Goal: Task Accomplishment & Management: Manage account settings

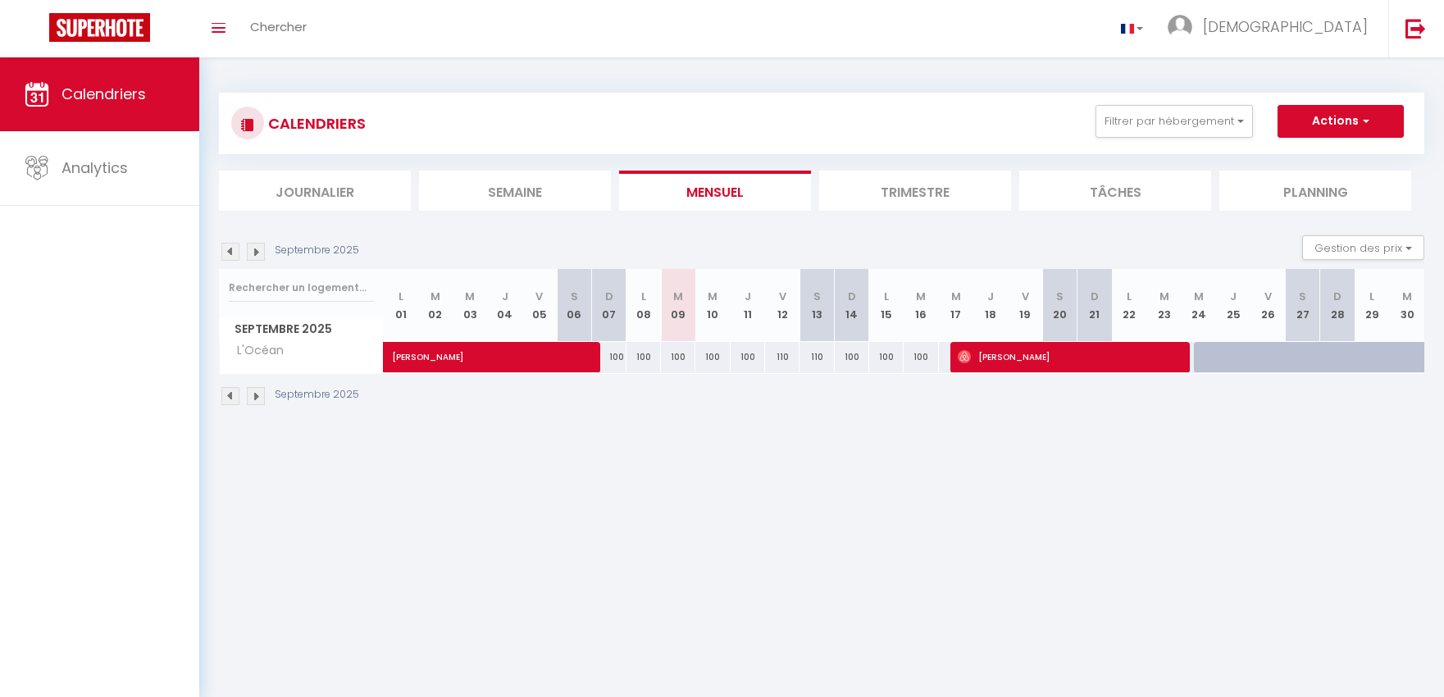
select select
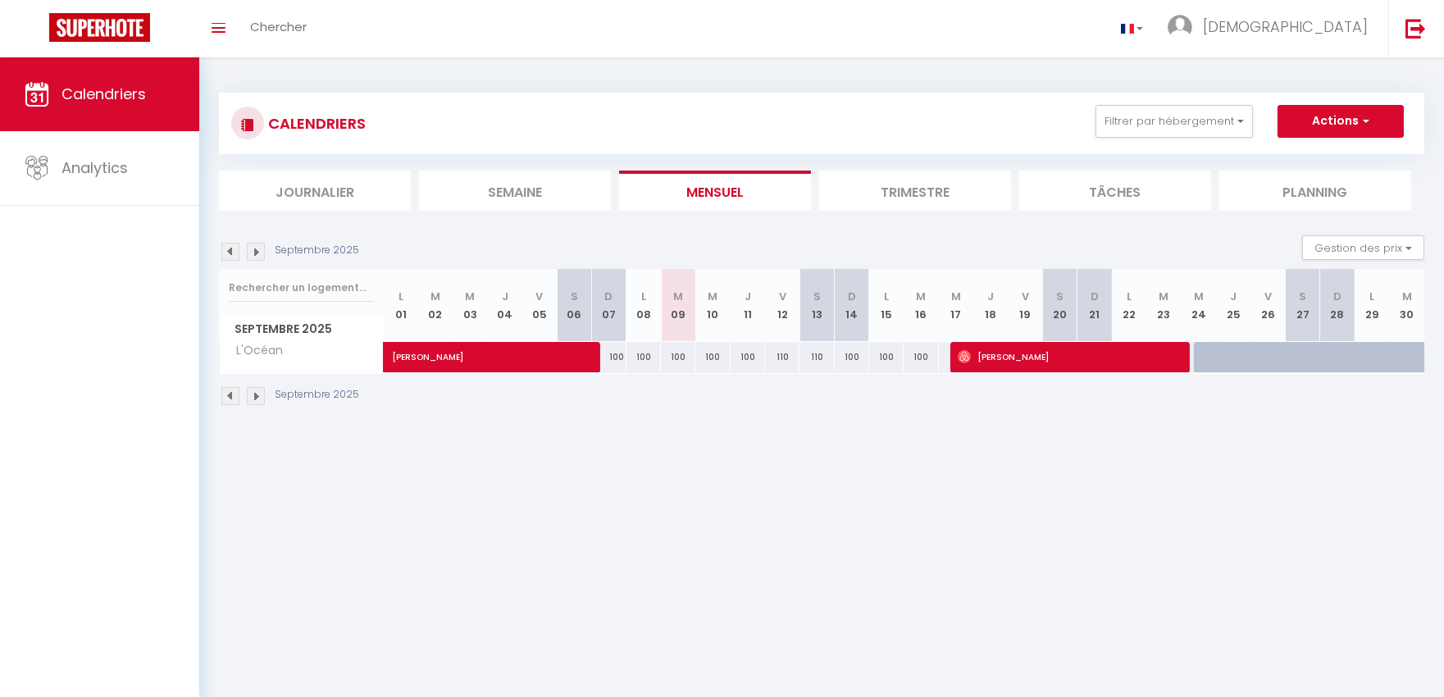
select select
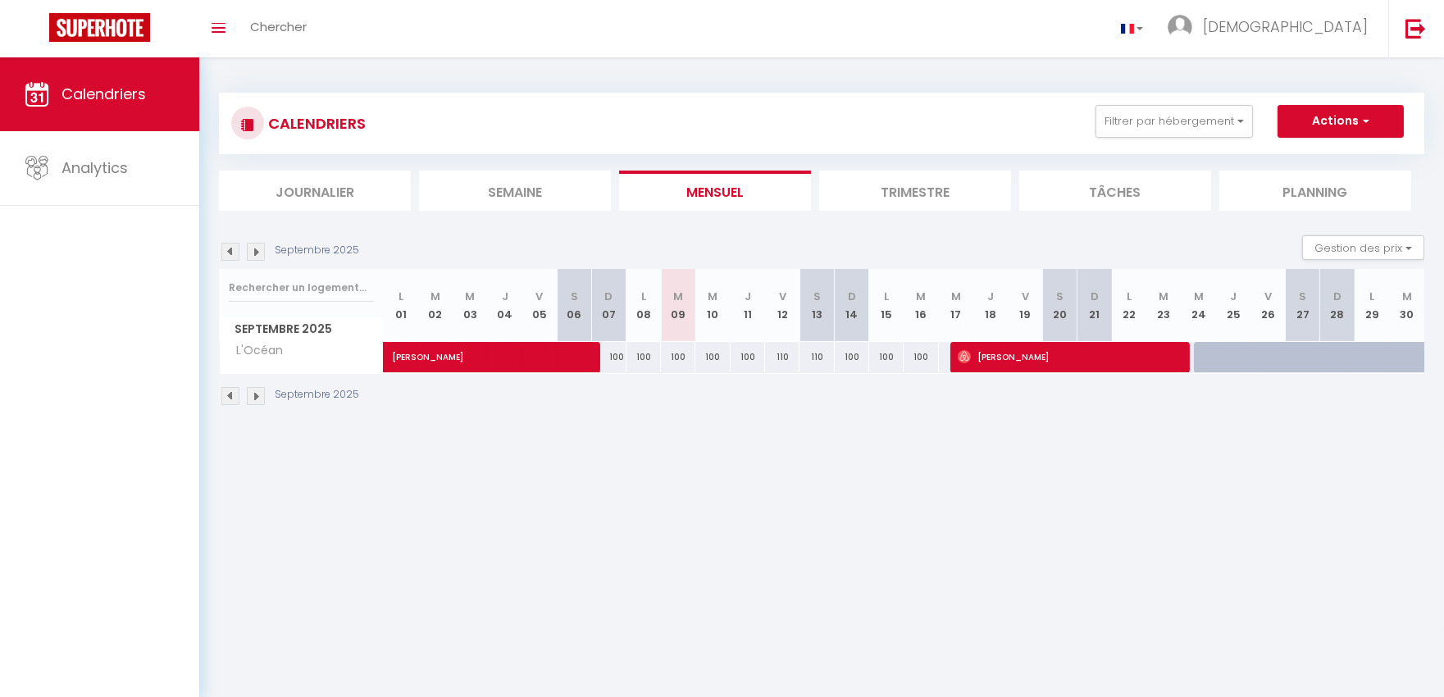
select select
click at [512, 358] on span "[PERSON_NAME]" at bounding box center [505, 348] width 226 height 31
select select "OK"
select select "KO"
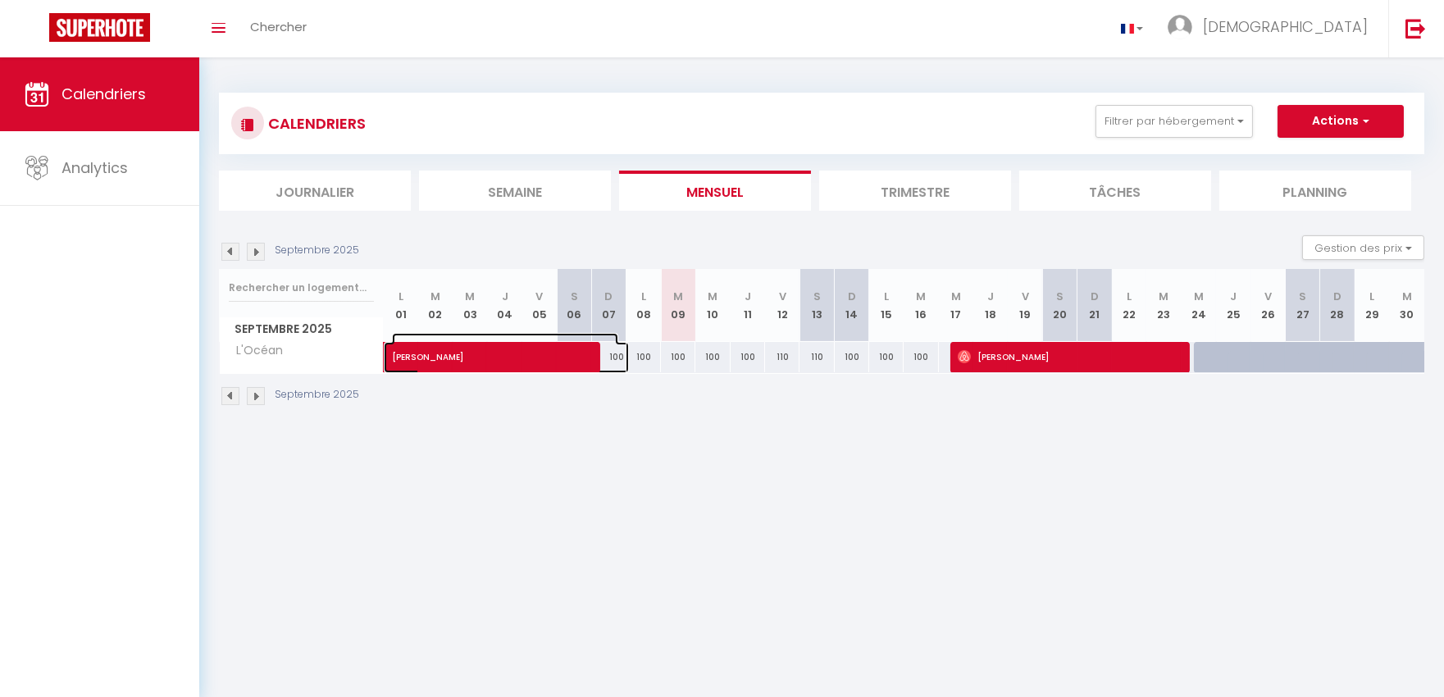
select select "0"
select select "1"
select select
